Goal: Information Seeking & Learning: Check status

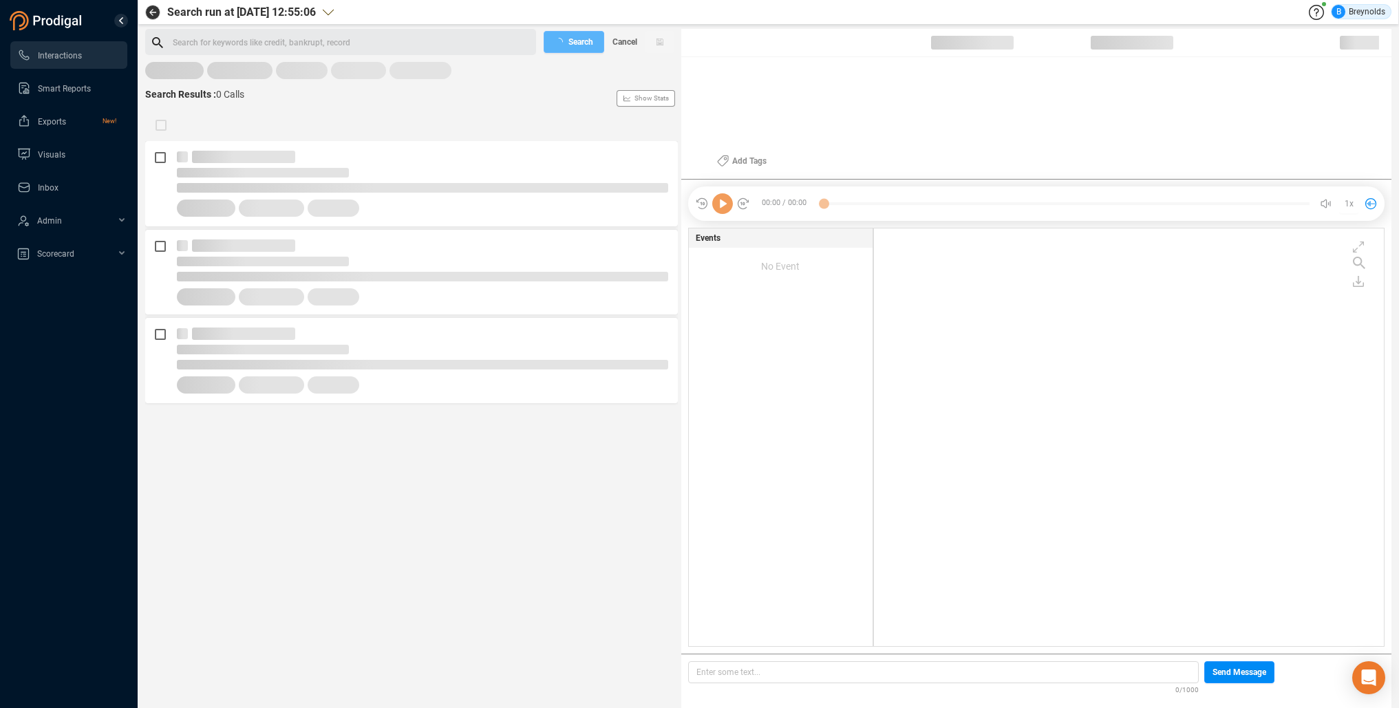
scroll to position [414, 504]
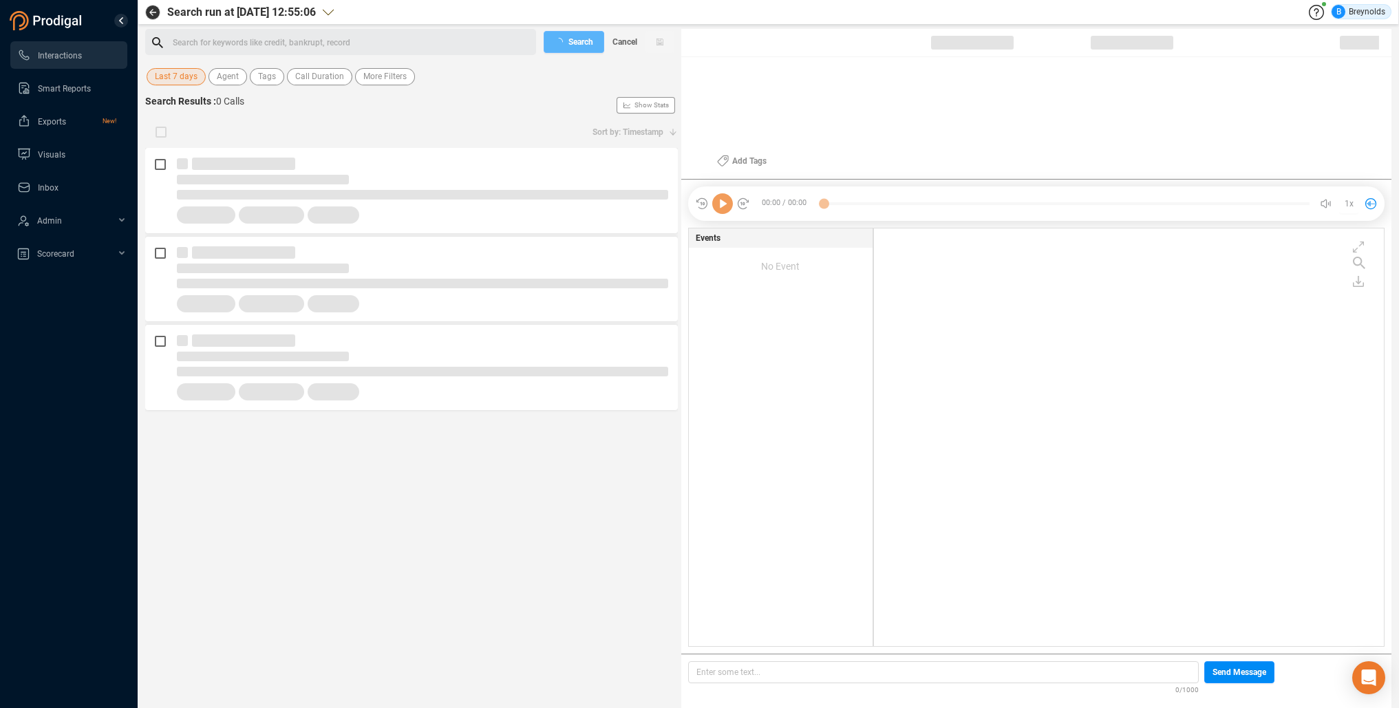
click at [180, 78] on span "Last 7 days" at bounding box center [176, 76] width 43 height 17
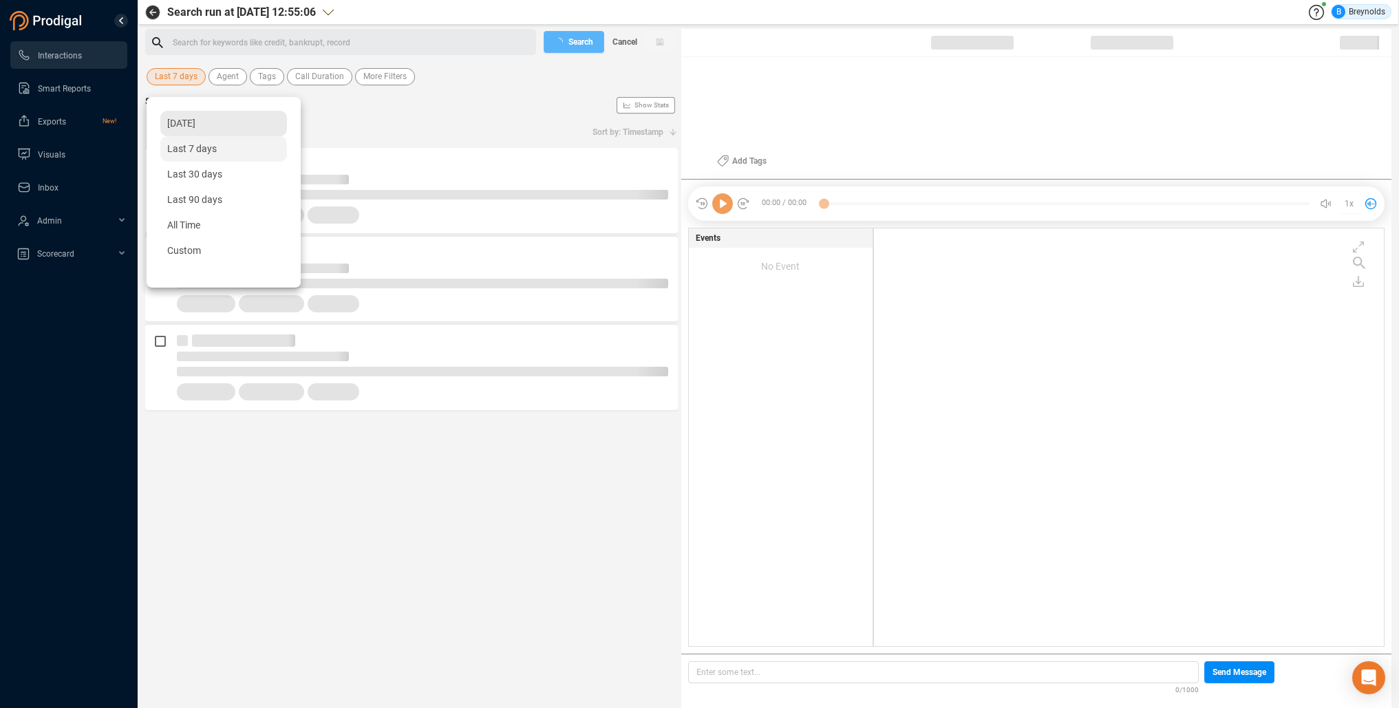
click at [180, 125] on span "[DATE]" at bounding box center [181, 123] width 28 height 11
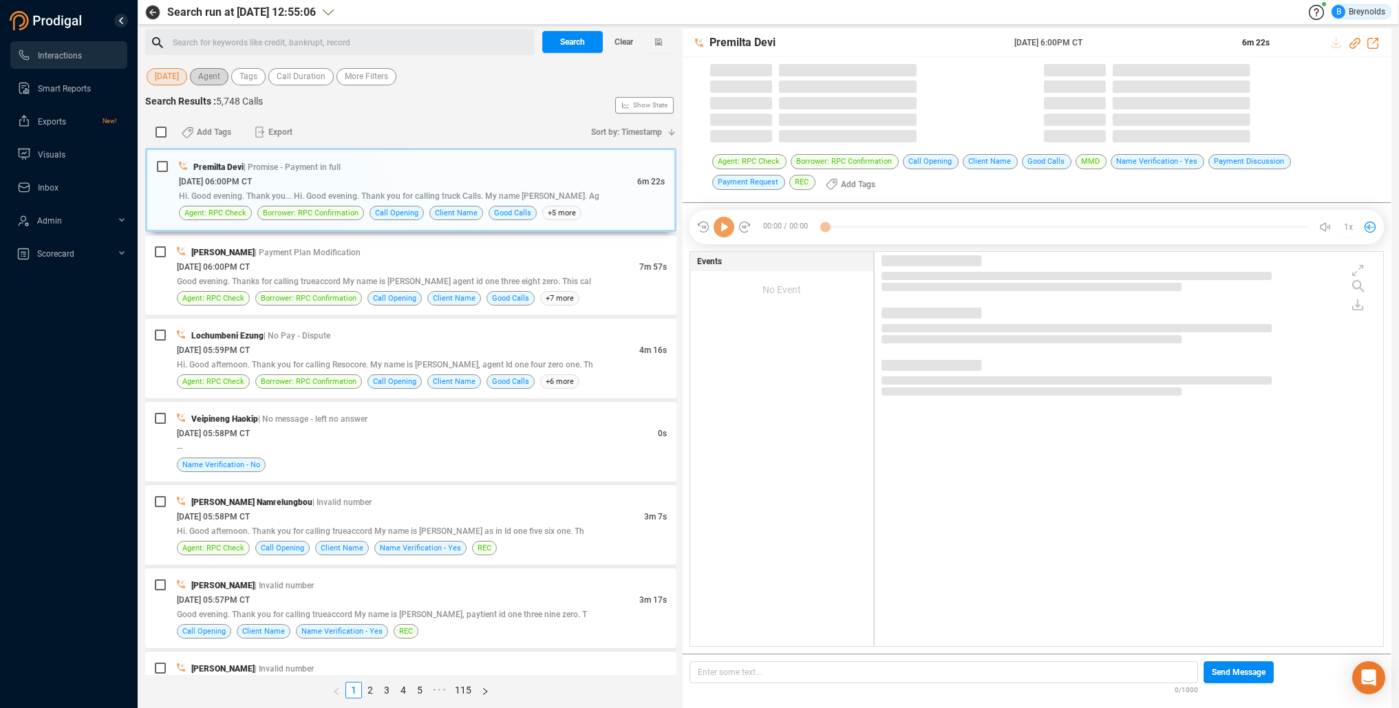
click at [220, 80] on span "Agent" at bounding box center [209, 76] width 22 height 17
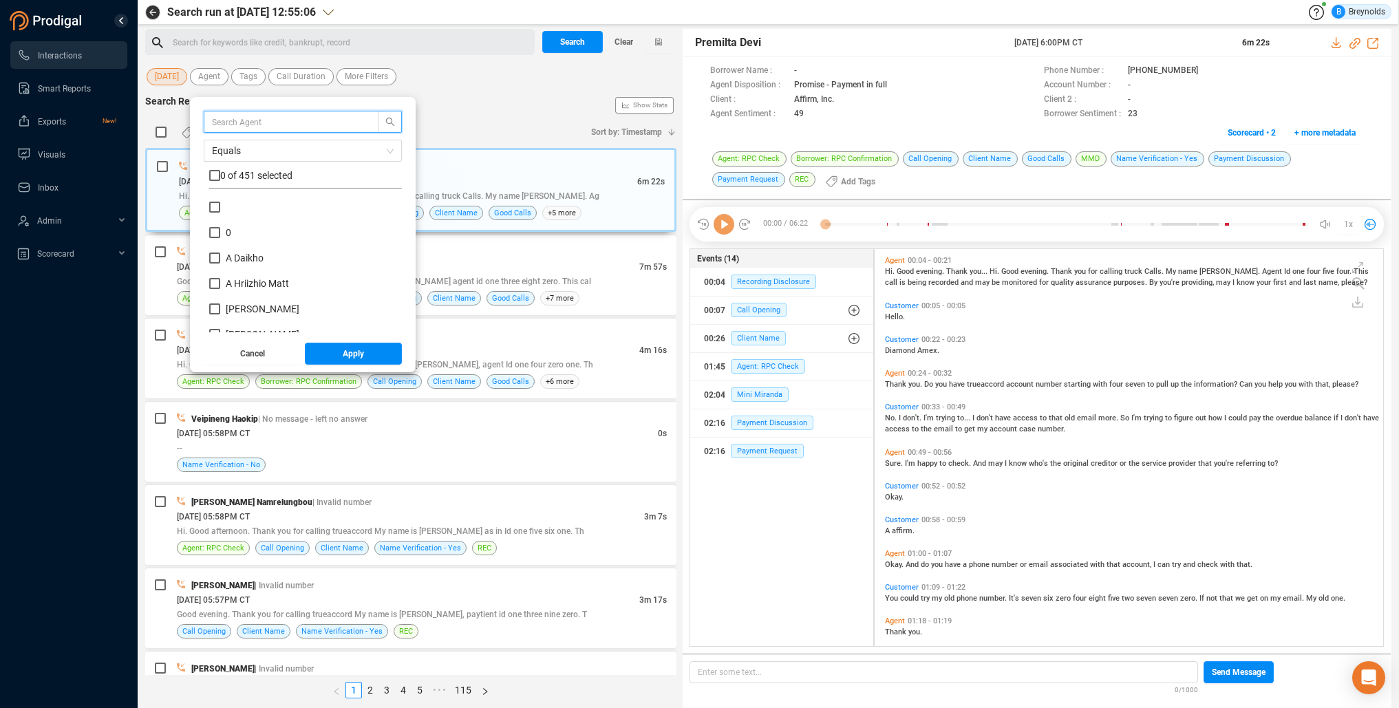
scroll to position [394, 502]
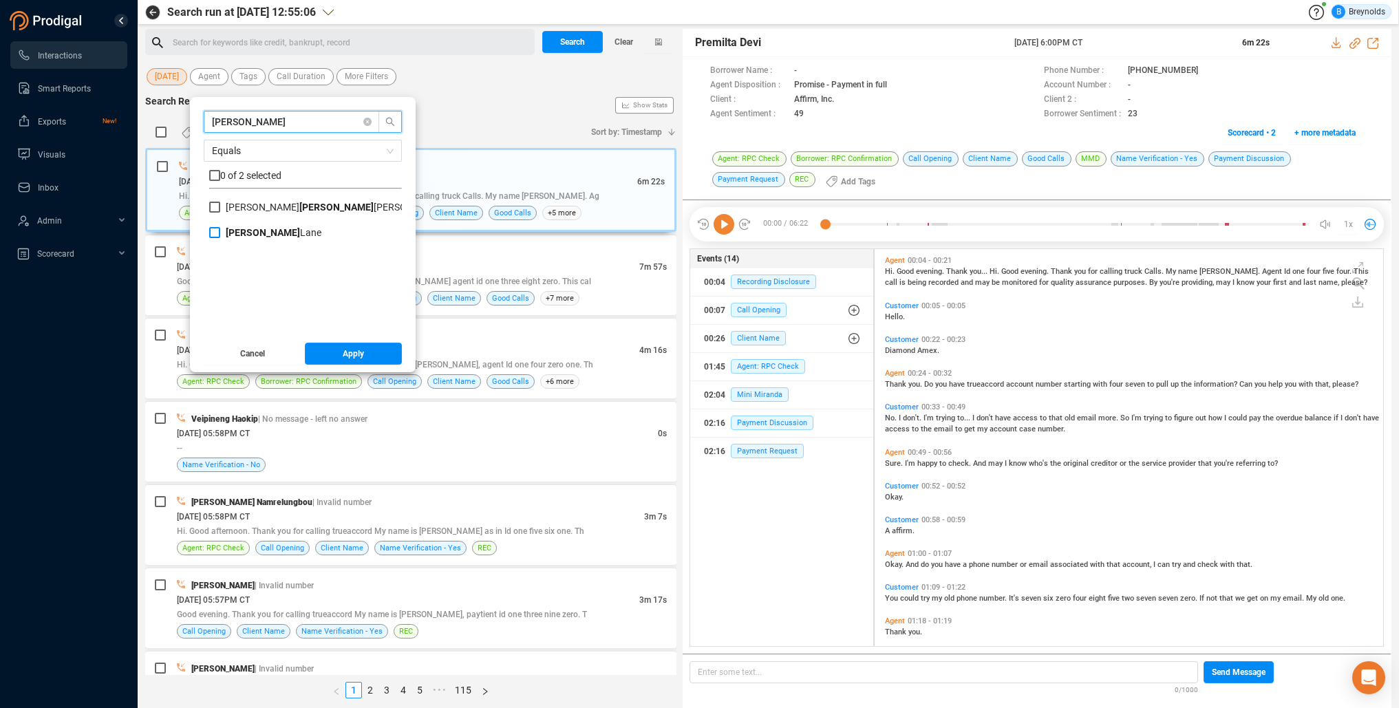
type input "[PERSON_NAME]"
drag, startPoint x: 227, startPoint y: 233, endPoint x: 309, endPoint y: 297, distance: 103.5
click at [220, 233] on input "[PERSON_NAME]" at bounding box center [214, 232] width 11 height 11
checkbox input "true"
click at [352, 356] on button "Apply" at bounding box center [354, 354] width 98 height 22
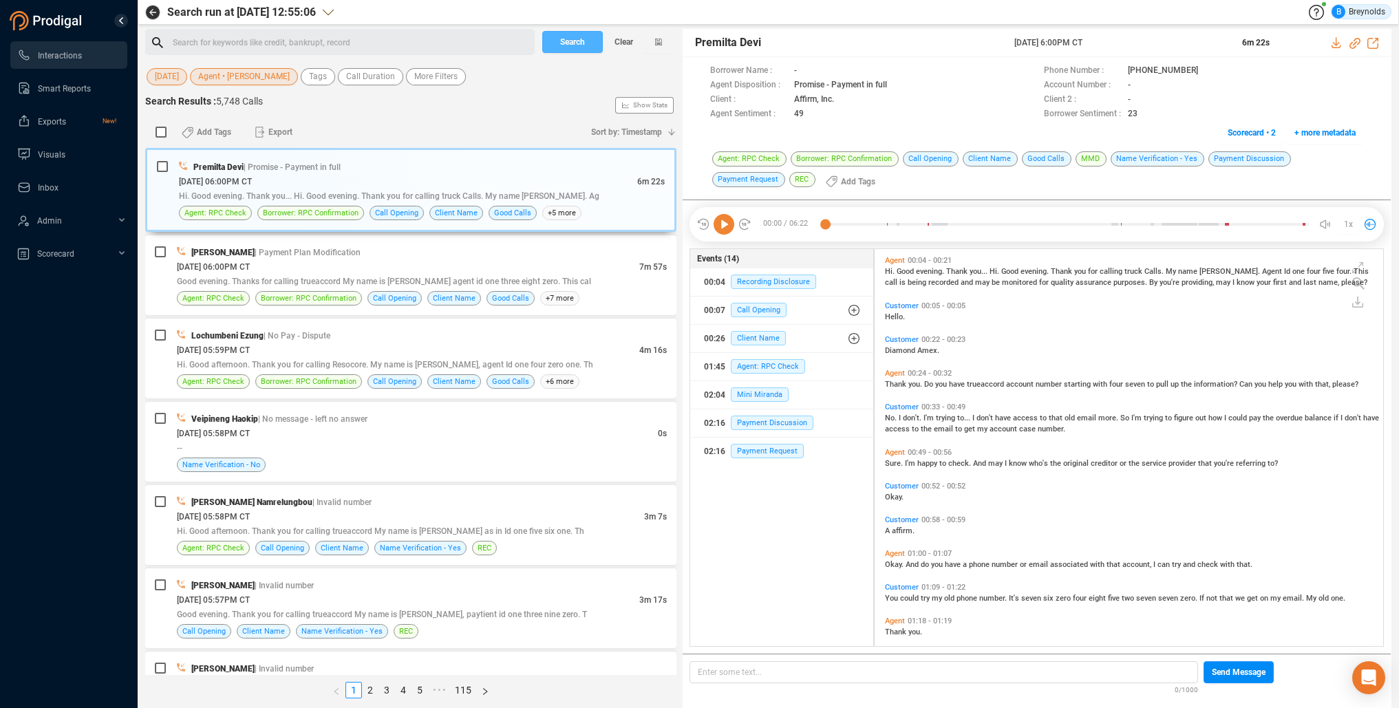
click at [573, 45] on span "Search" at bounding box center [572, 42] width 25 height 22
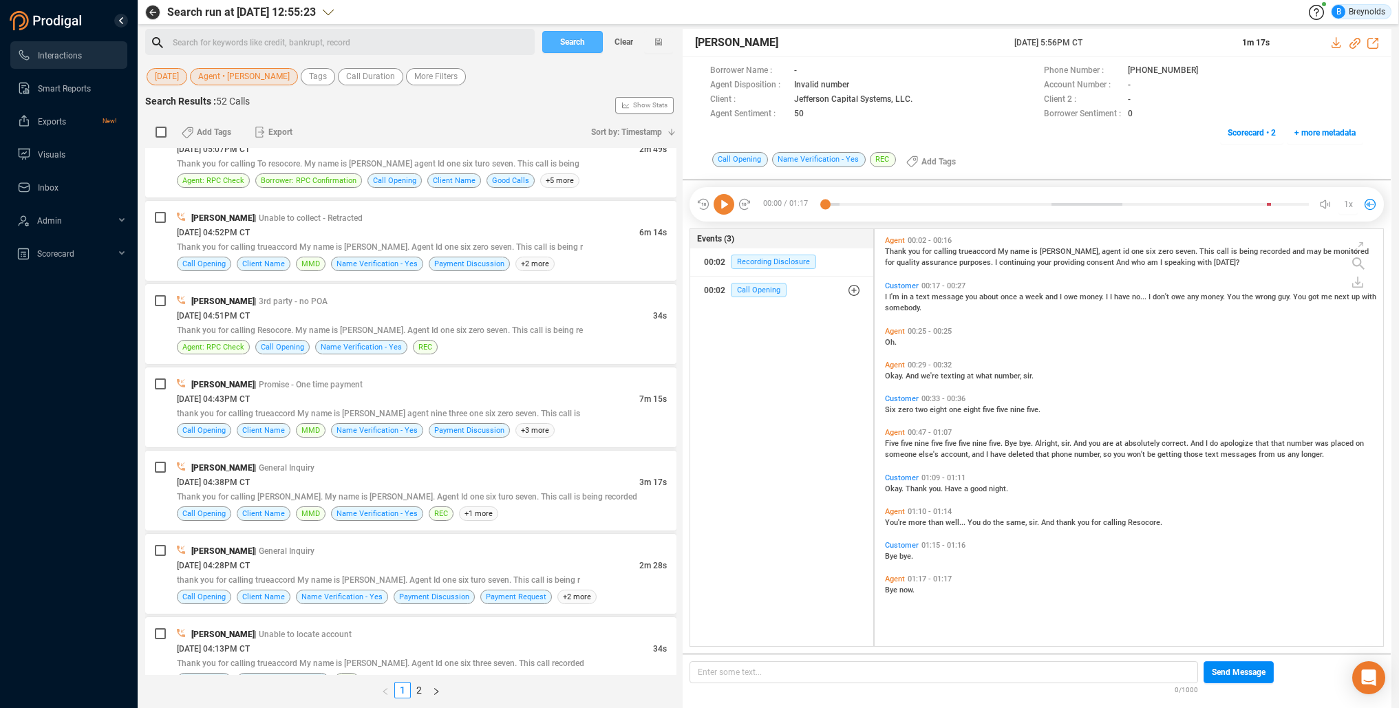
scroll to position [551, 0]
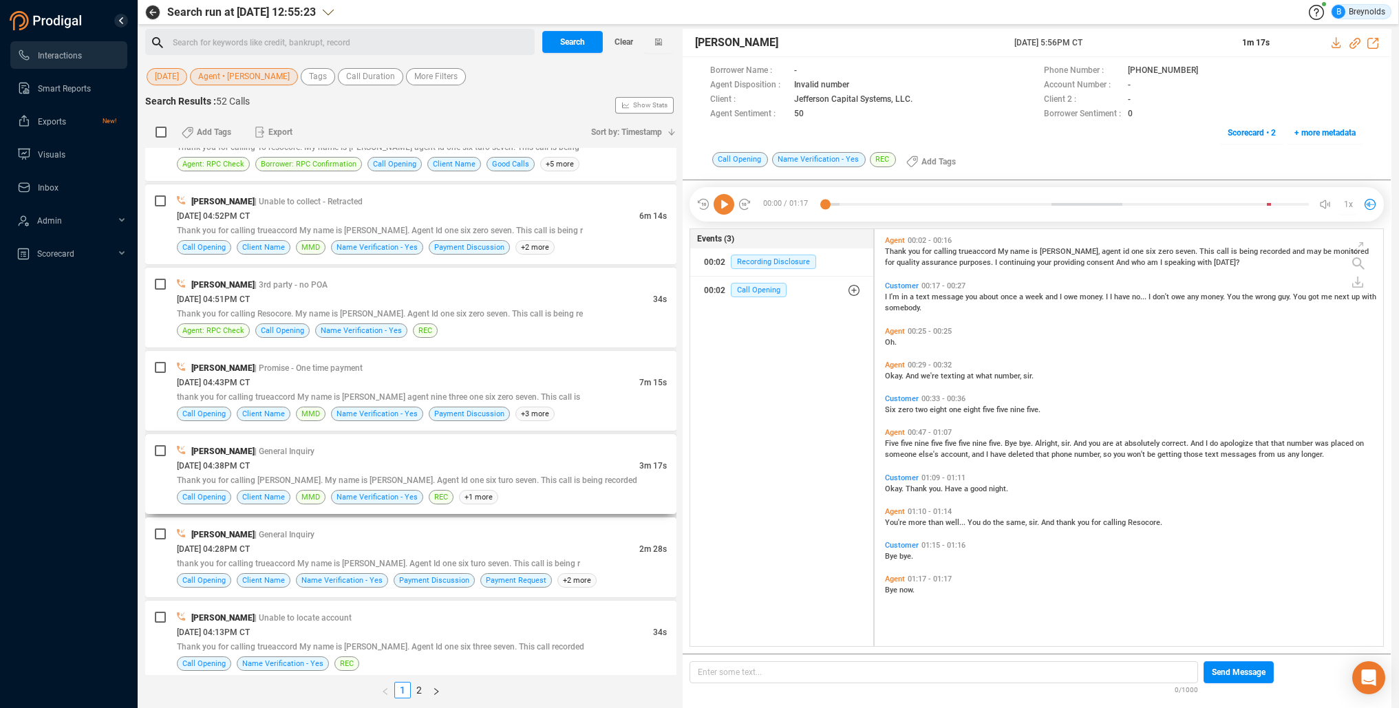
click at [244, 469] on span "[DATE] 04:38PM CT" at bounding box center [213, 466] width 73 height 10
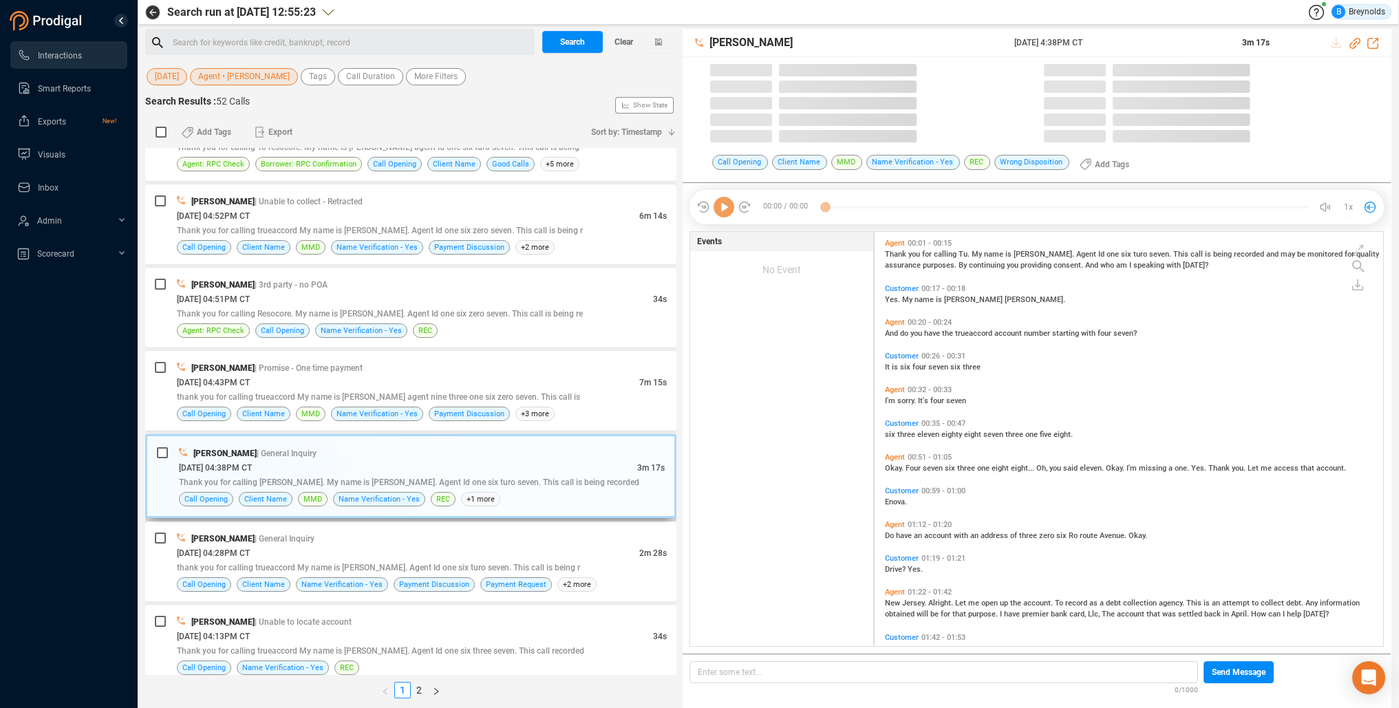
scroll to position [414, 502]
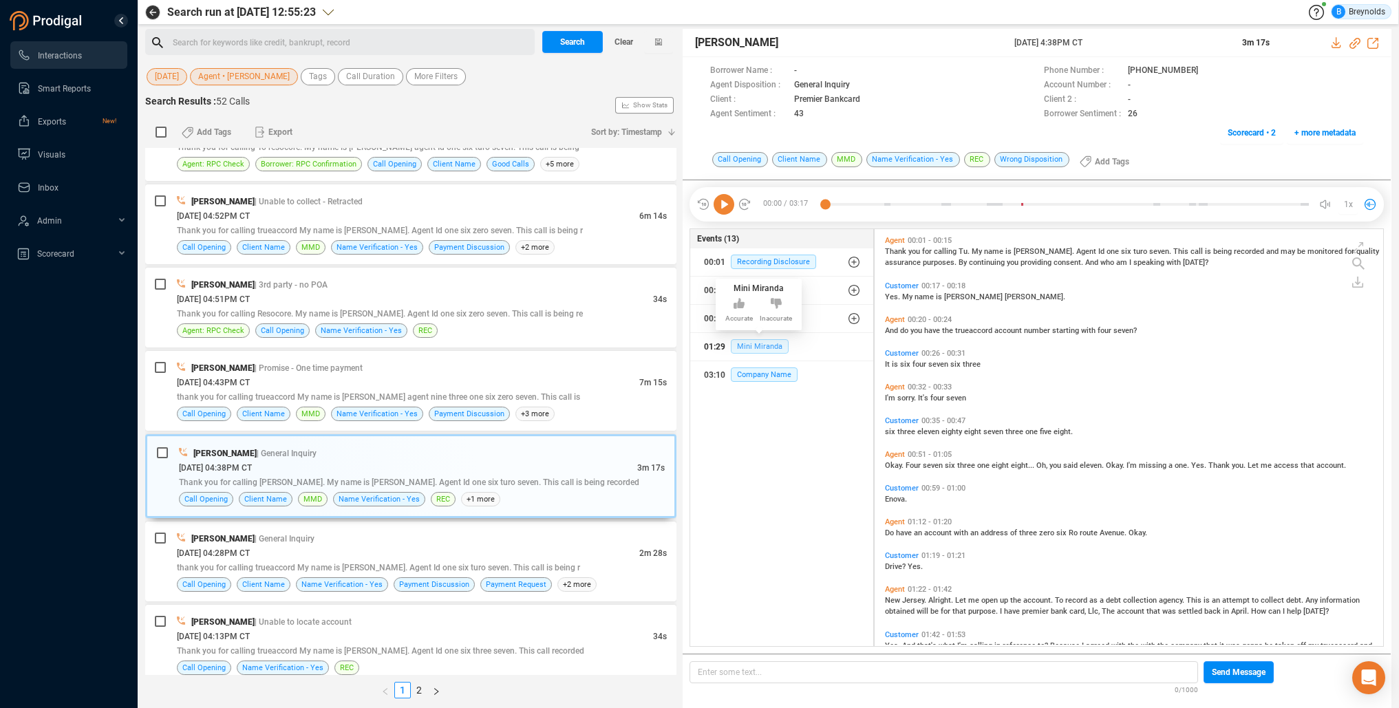
click at [765, 348] on span "Mini Miranda" at bounding box center [760, 346] width 58 height 14
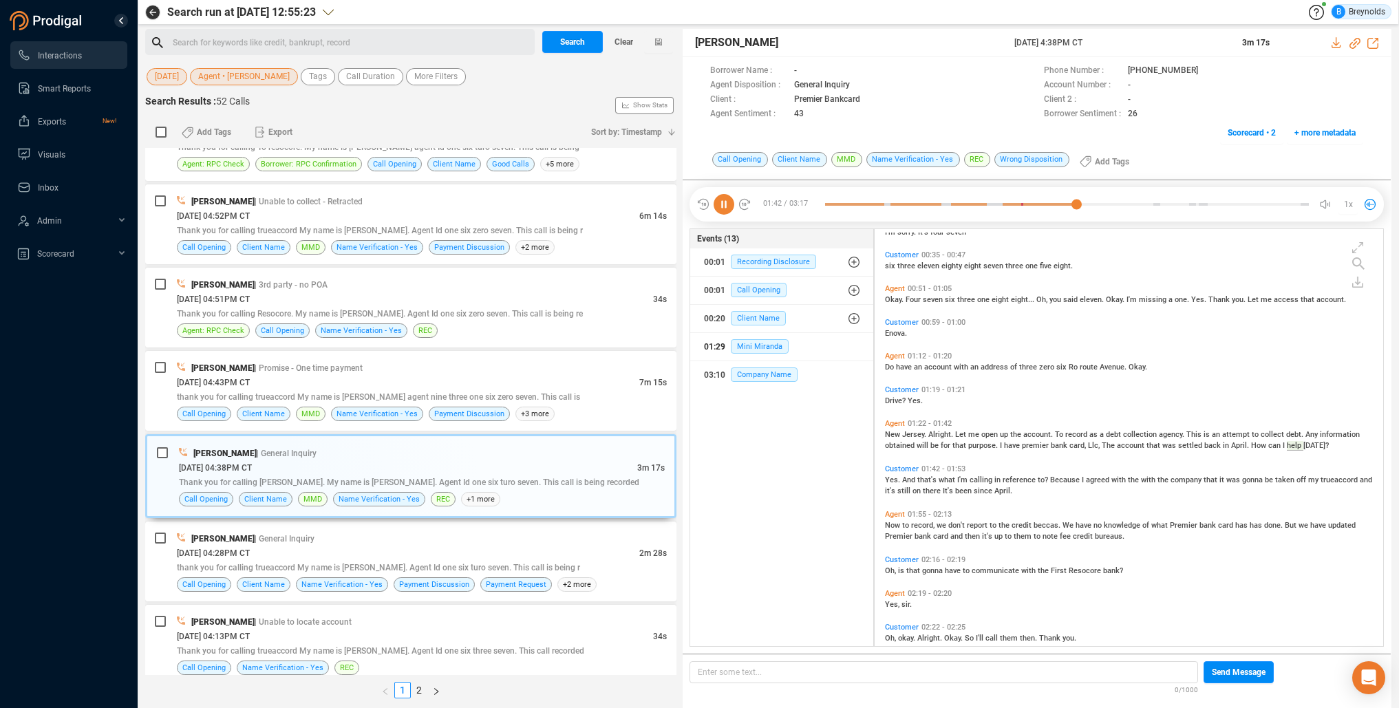
scroll to position [211, 0]
